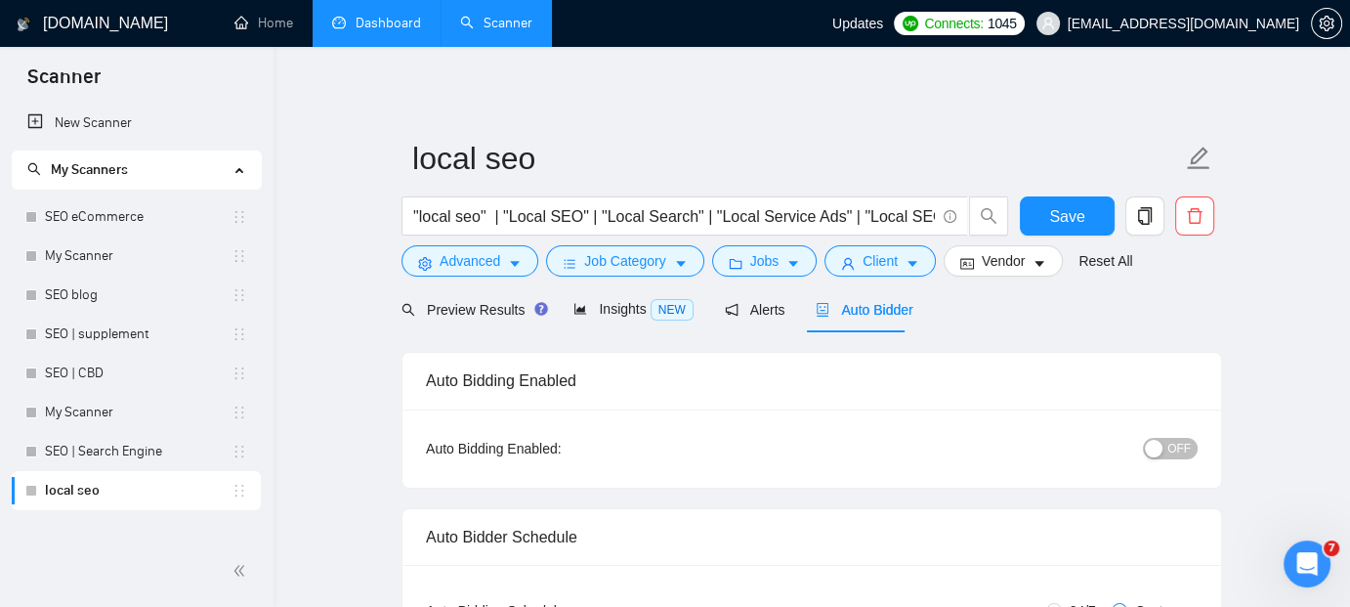
click at [374, 21] on link "Dashboard" at bounding box center [376, 23] width 89 height 17
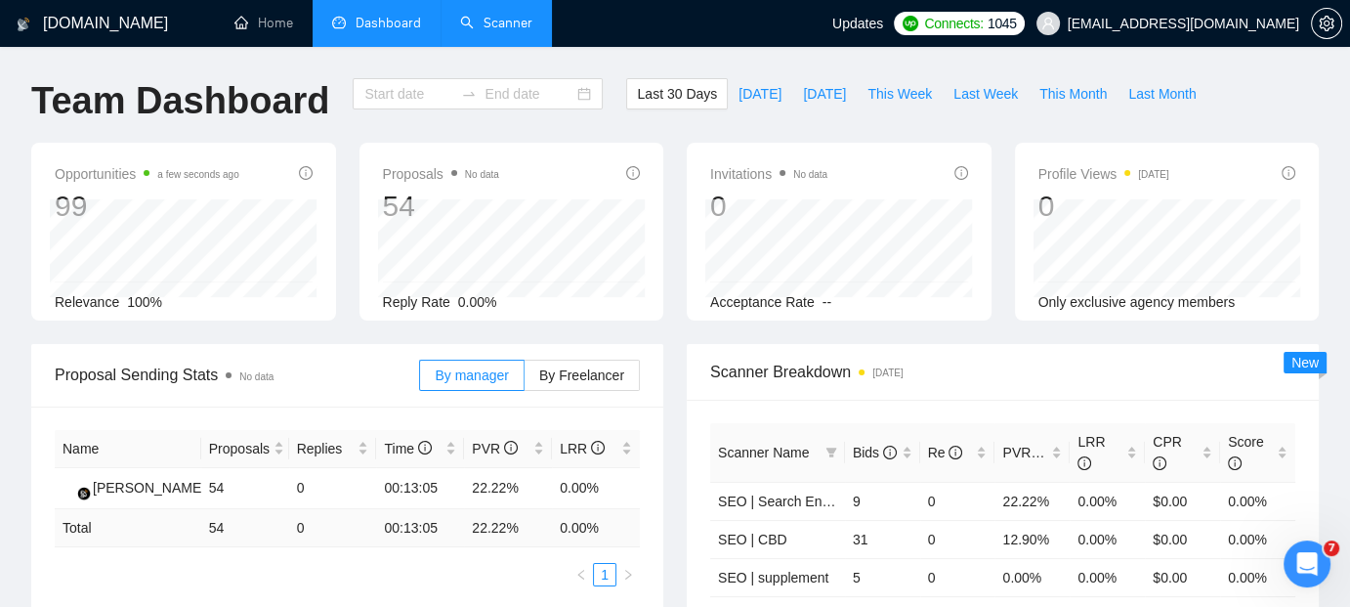
type input "2025-07-12"
type input "2025-08-11"
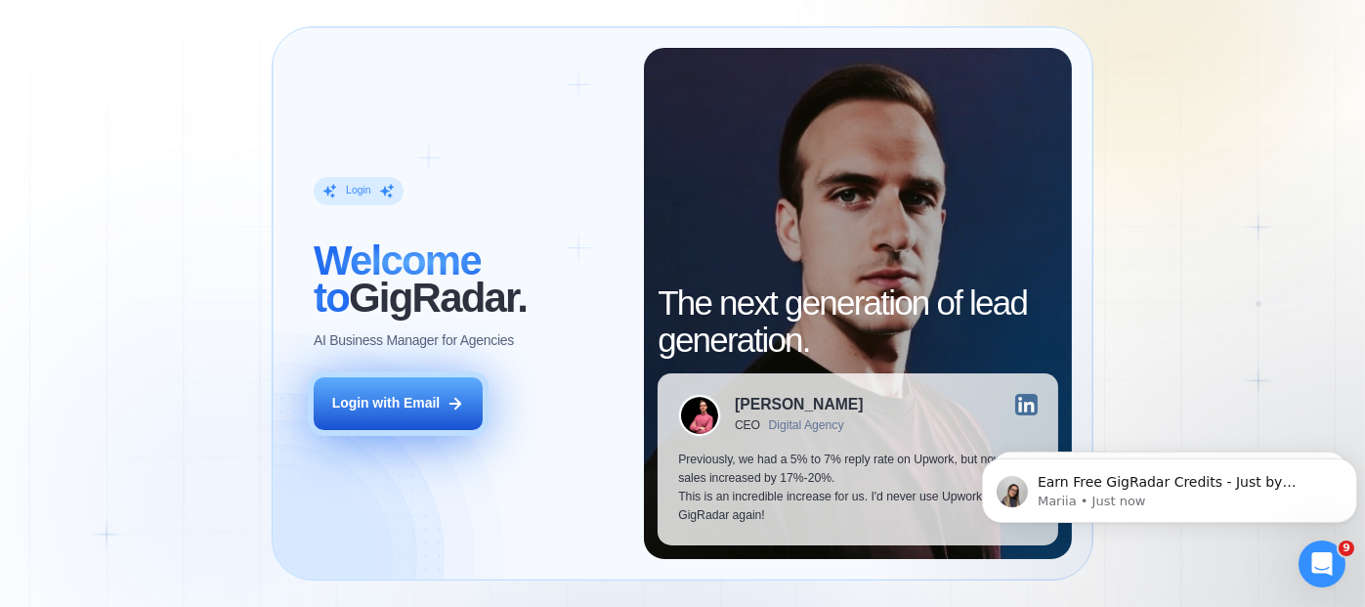
click at [405, 401] on div "Login with Email" at bounding box center [386, 403] width 108 height 19
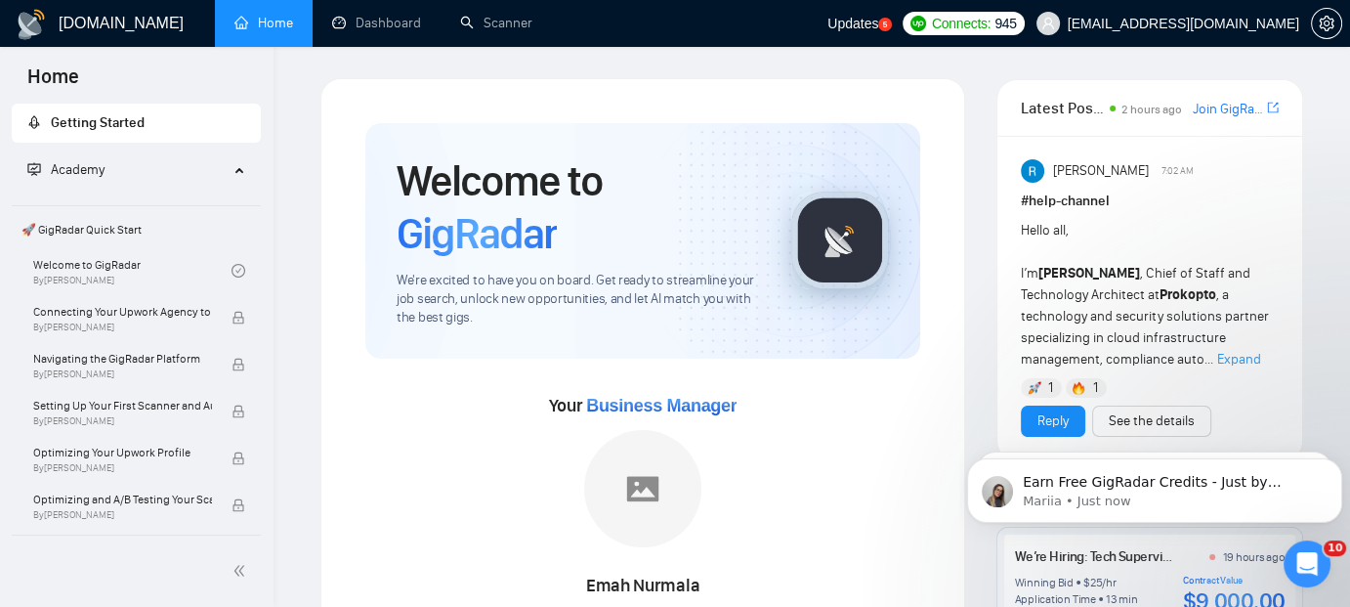
click html "Earn Free GigRadar Credits - Just by Sharing Your Story! 💬 Want more credits fo…"
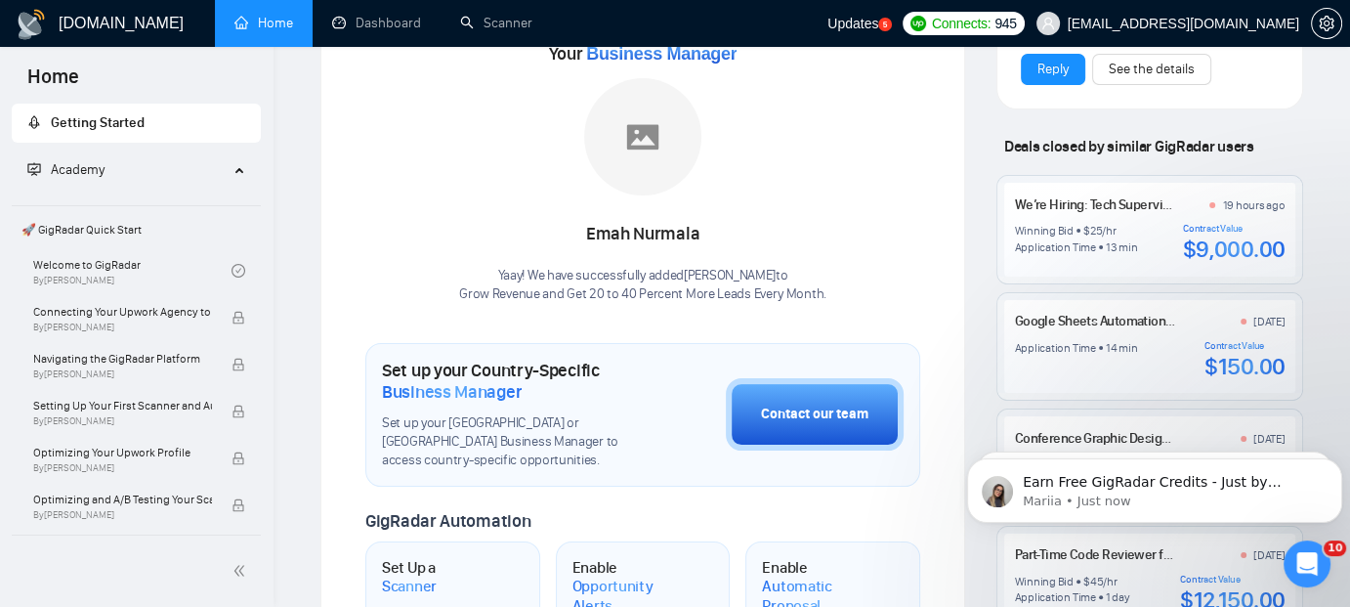
scroll to position [430, 0]
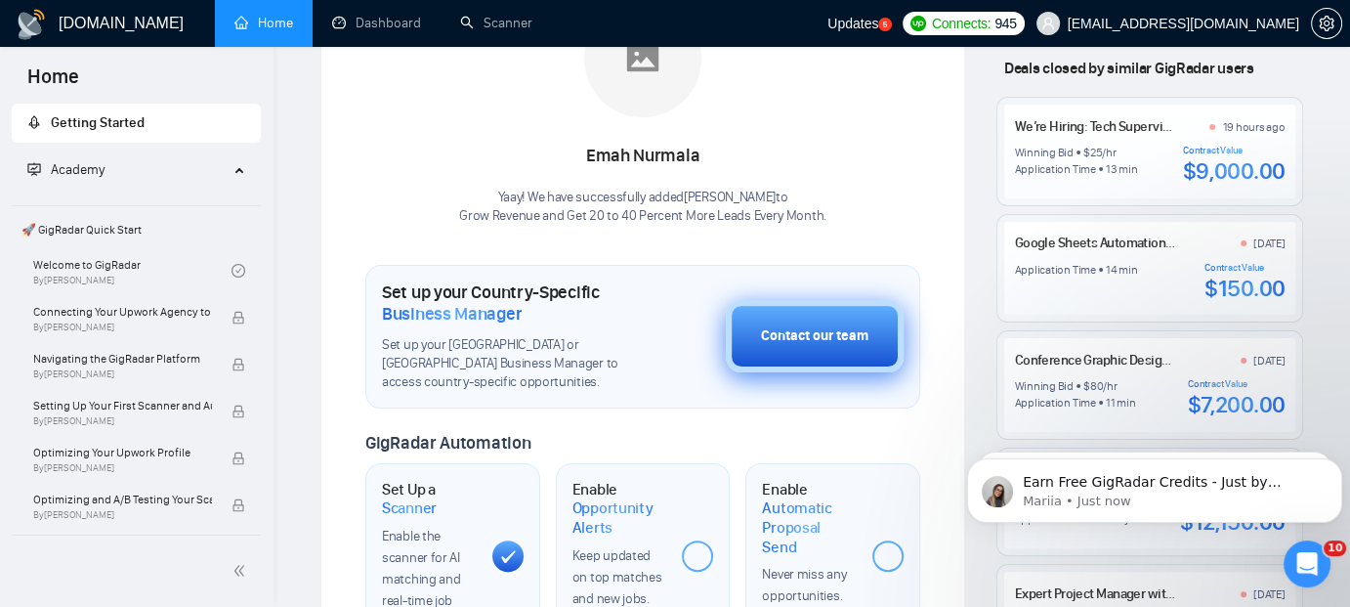
click at [813, 336] on div "Contact our team" at bounding box center [814, 335] width 107 height 21
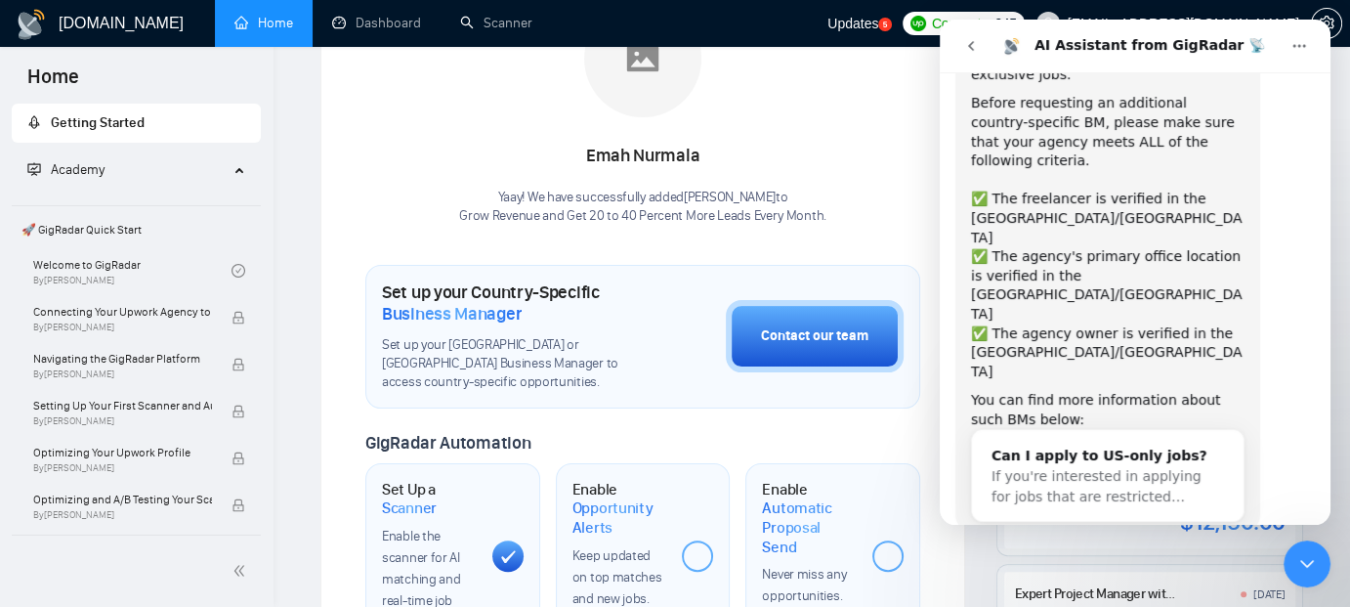
scroll to position [193, 0]
